Goal: Task Accomplishment & Management: Manage account settings

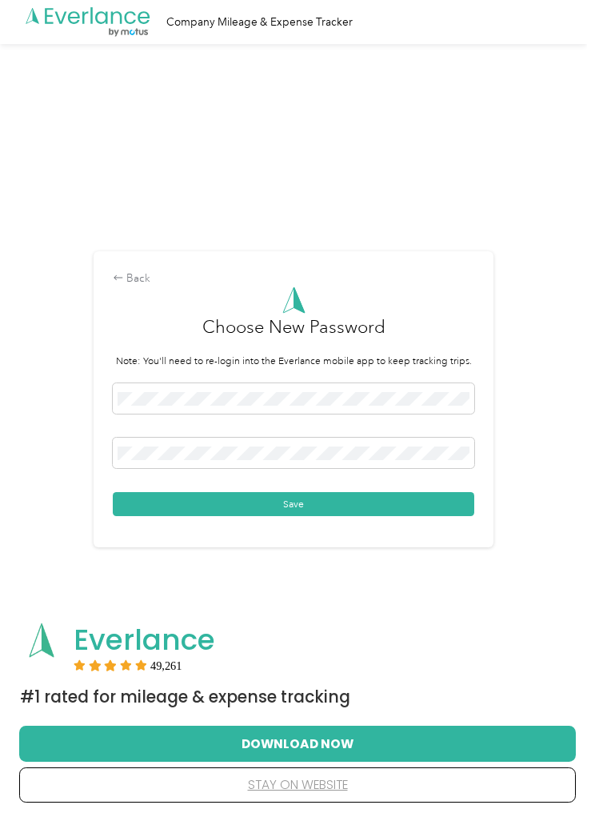
click at [359, 516] on button "Save" at bounding box center [294, 504] width 362 height 24
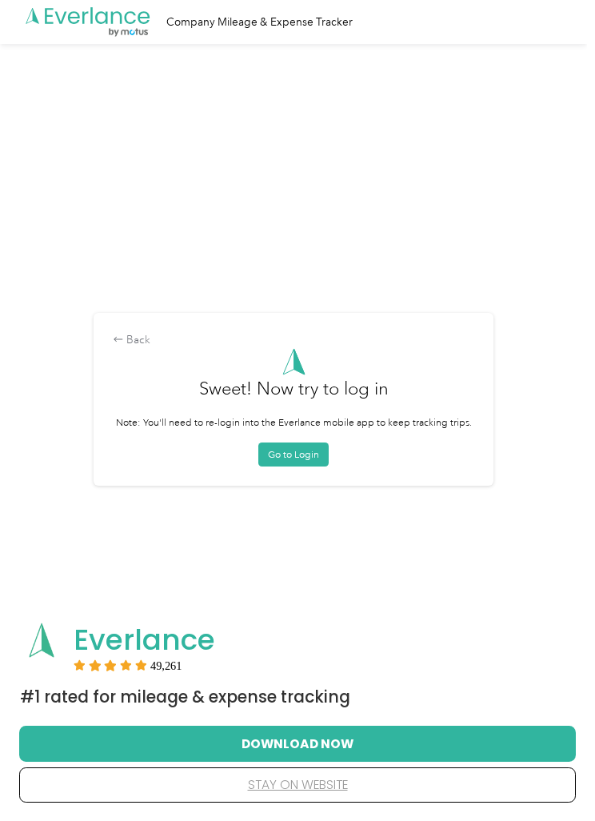
click at [307, 467] on button "Go to Login" at bounding box center [293, 455] width 70 height 24
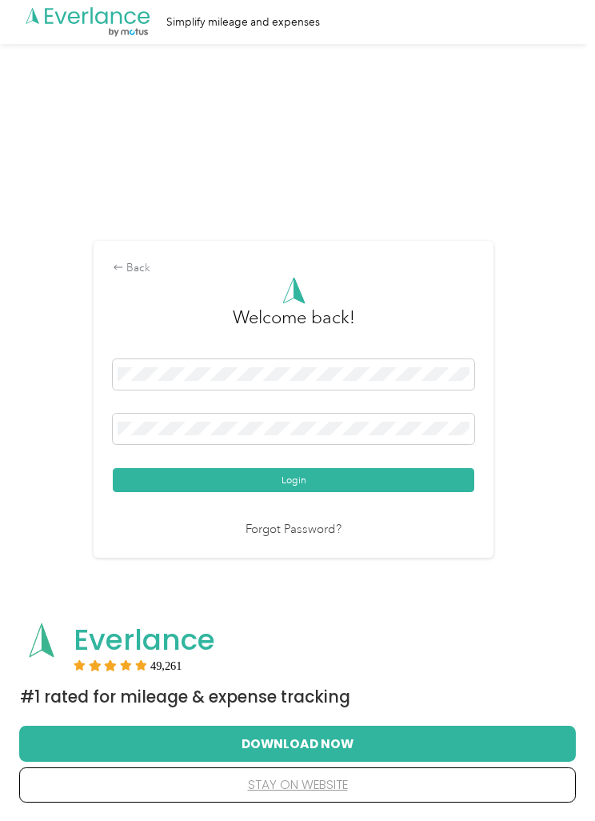
click at [271, 395] on div at bounding box center [294, 376] width 362 height 35
click at [371, 492] on button "Login" at bounding box center [294, 480] width 362 height 24
